Goal: Transaction & Acquisition: Purchase product/service

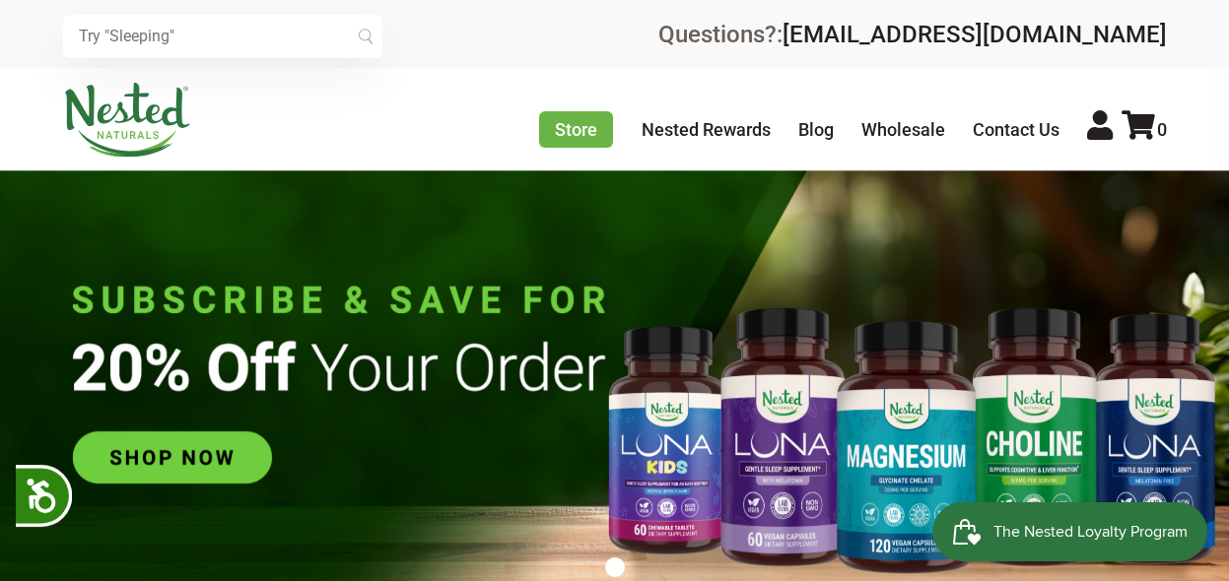
scroll to position [0, 346]
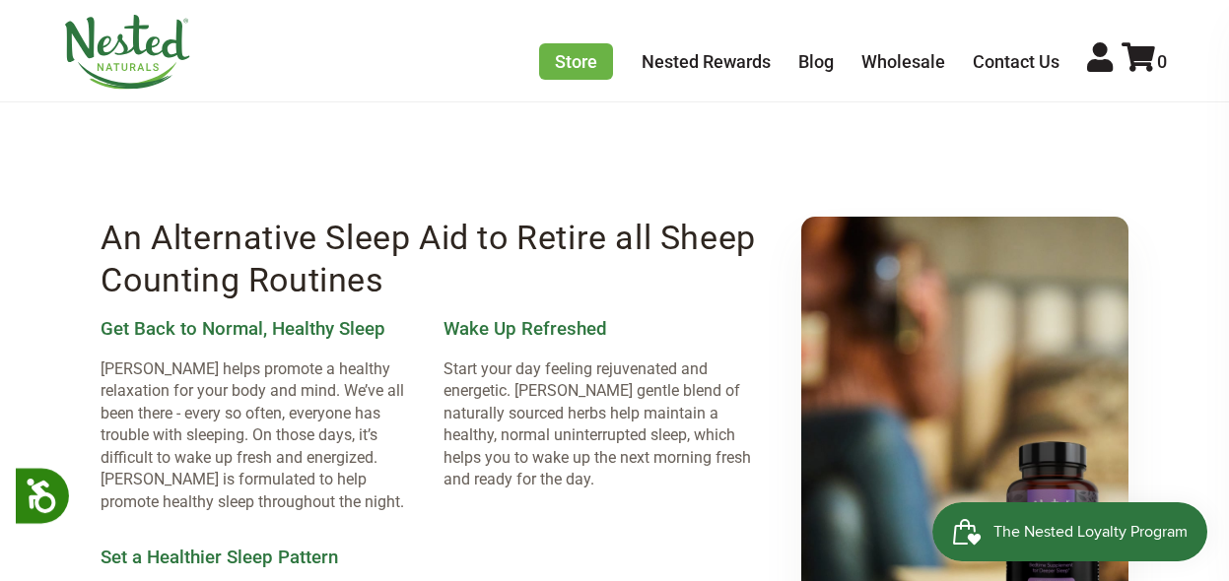
scroll to position [2326, 0]
